Goal: Task Accomplishment & Management: Manage account settings

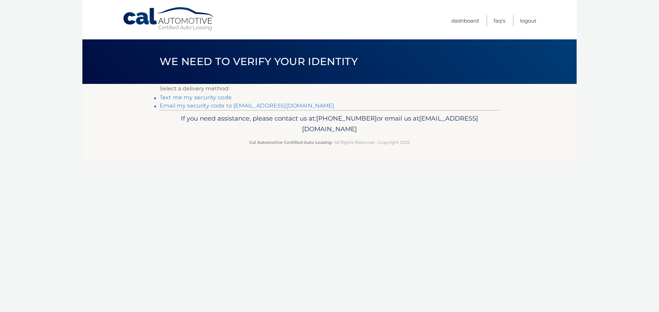
click at [196, 105] on link "Email my security code to [EMAIL_ADDRESS][DOMAIN_NAME]" at bounding box center [246, 106] width 175 height 7
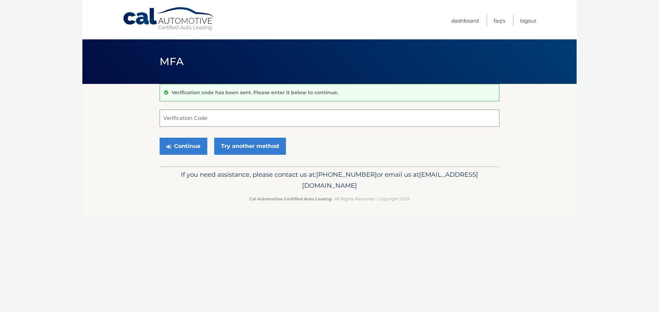
click at [185, 113] on input "Verification Code" at bounding box center [329, 118] width 340 height 17
type input "618022"
click at [184, 145] on button "Continue" at bounding box center [183, 146] width 48 height 17
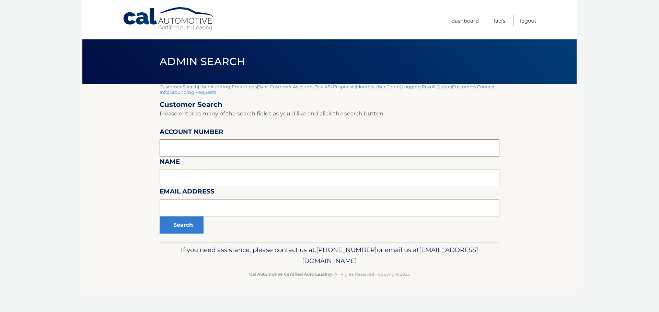
click at [184, 145] on input "text" at bounding box center [329, 148] width 340 height 17
type input "44455530445"
click at [186, 229] on button "Search" at bounding box center [181, 225] width 44 height 17
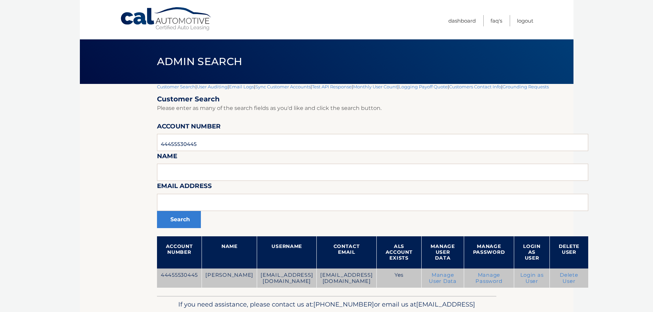
click at [579, 278] on link "Delete User" at bounding box center [569, 278] width 19 height 12
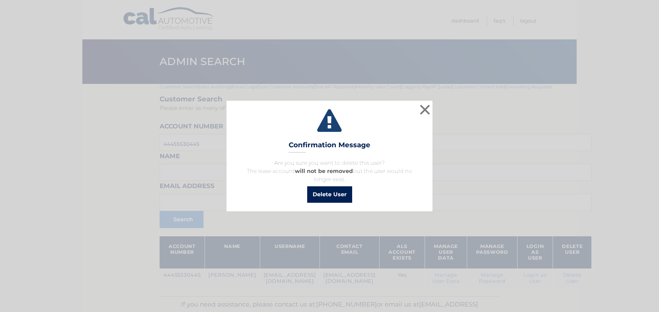
click at [328, 193] on button "Delete User" at bounding box center [329, 195] width 45 height 16
